Goal: Information Seeking & Learning: Learn about a topic

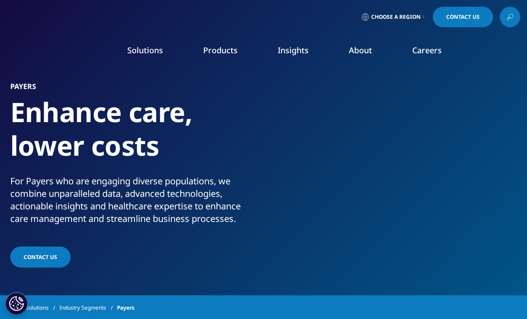
click at [113, 198] on link "Safety & Regulatory Compliance" at bounding box center [67, 196] width 109 height 10
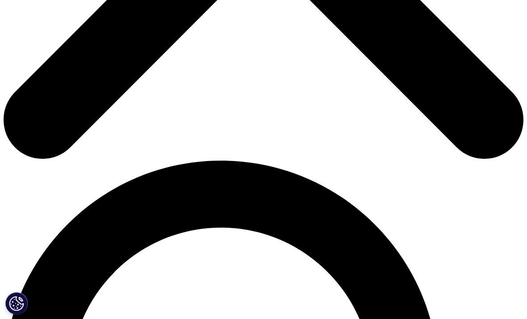
scroll to position [378, 0]
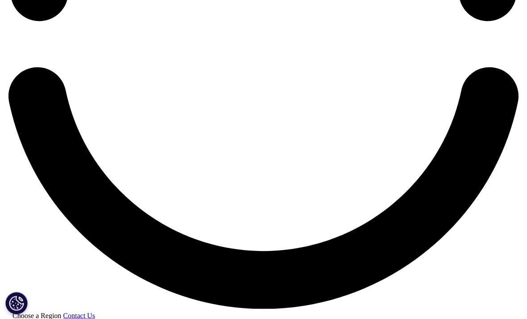
scroll to position [1269, 0]
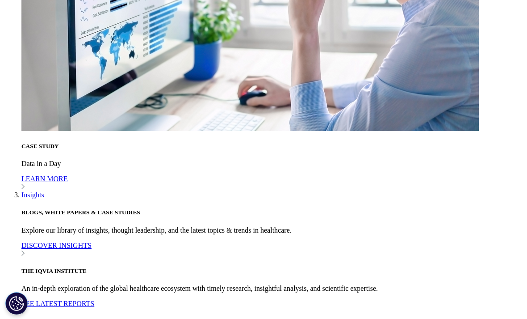
scroll to position [0, 93]
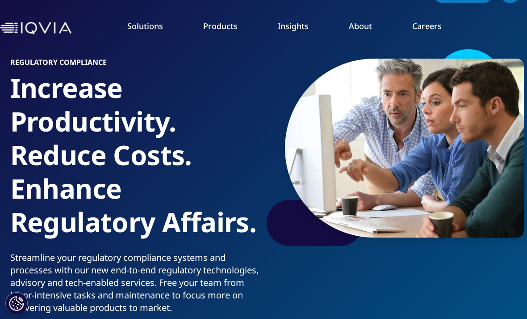
scroll to position [25, 0]
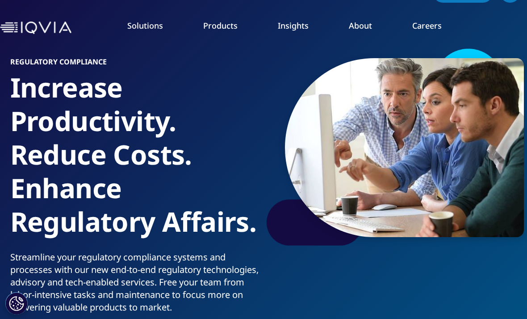
click at [344, 132] on link "Regulatory Compliance" at bounding box center [335, 131] width 120 height 10
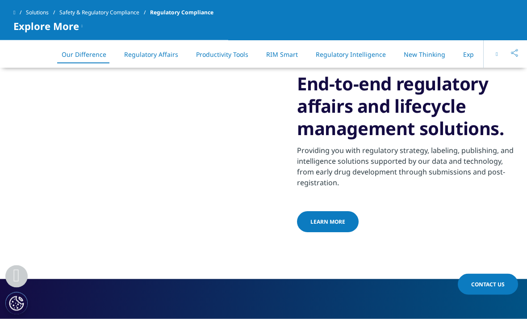
scroll to position [473, 0]
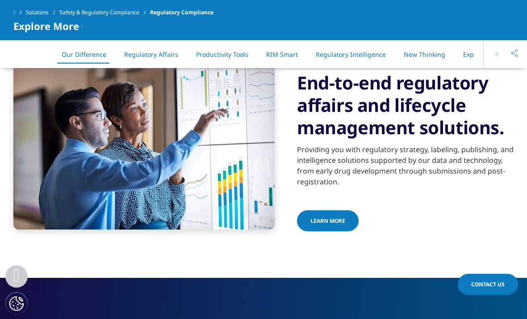
click at [333, 222] on span "LEARN MORE" at bounding box center [328, 221] width 35 height 8
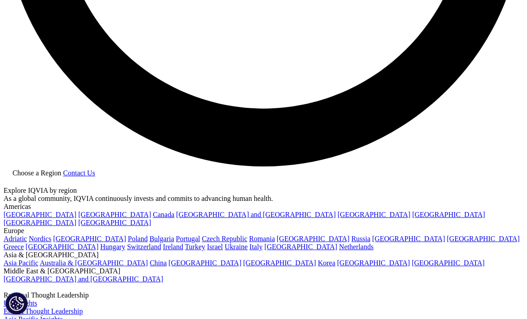
scroll to position [1409, 0]
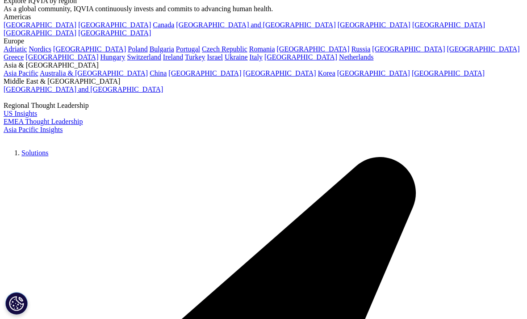
scroll to position [1597, 0]
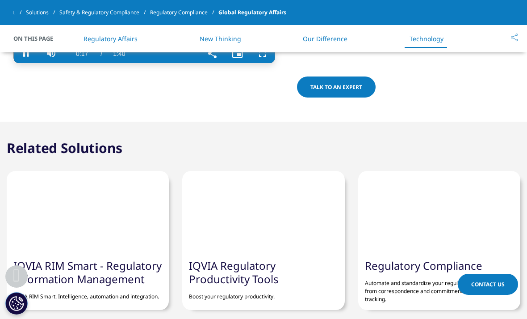
click at [127, 63] on div "Duration 1:40" at bounding box center [119, 53] width 25 height 19
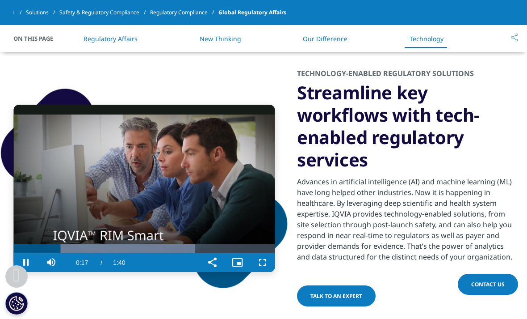
click at [143, 300] on div "Video Player is loading. Play Video Pause Skip Backward Skip Forward Mute Curre…" at bounding box center [263, 188] width 527 height 284
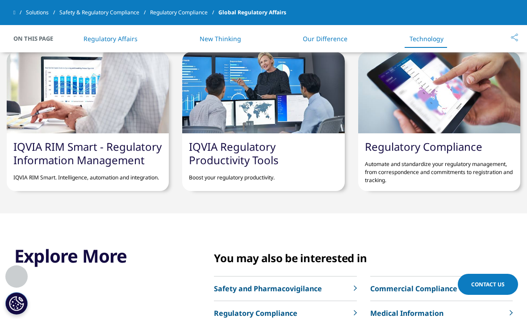
scroll to position [1927, 0]
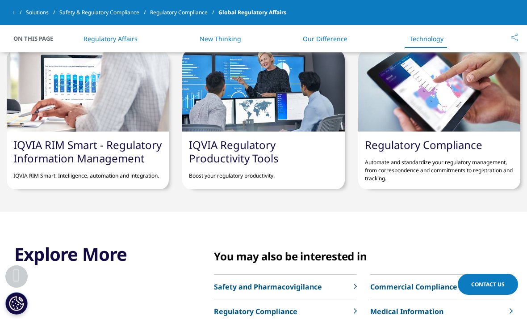
click at [294, 152] on div "IQVIA Regulatory Productivity Tools Boost your regulatory productivity." at bounding box center [263, 158] width 162 height 55
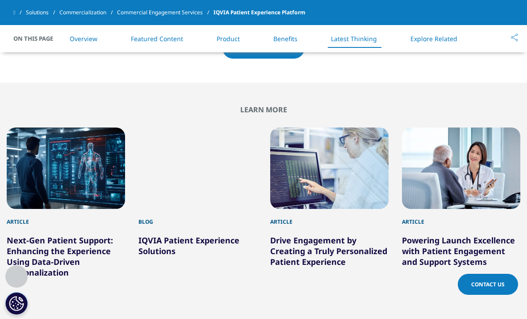
scroll to position [1733, 0]
